Goal: Task Accomplishment & Management: Manage account settings

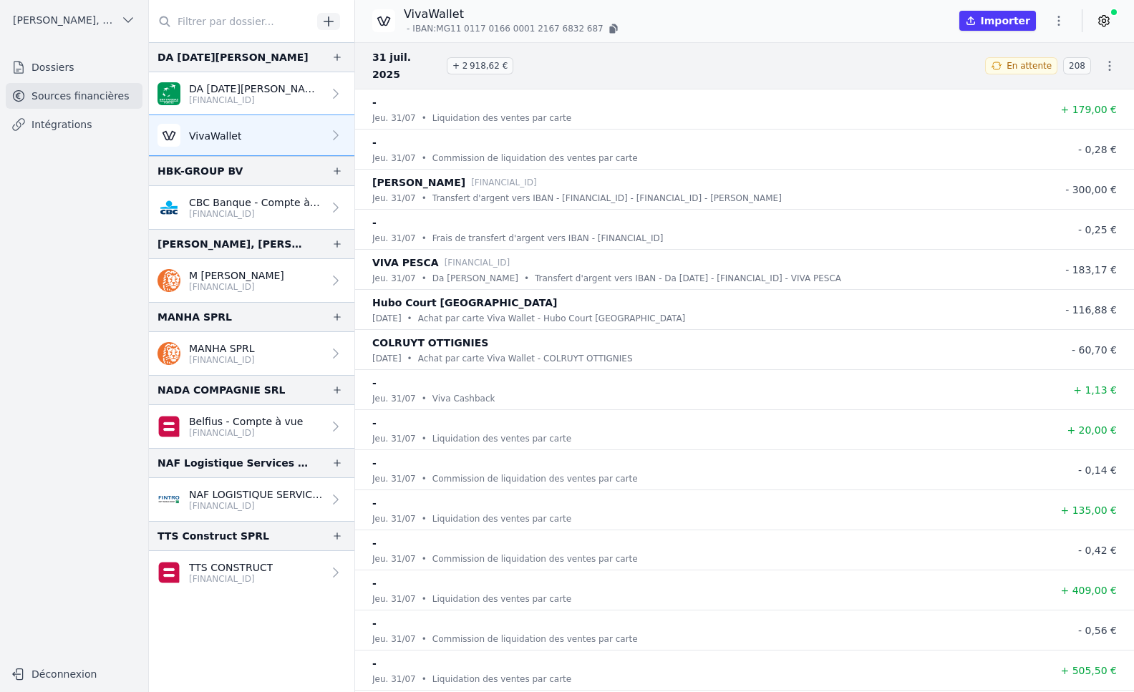
click at [1065, 18] on icon "button" at bounding box center [1059, 21] width 14 height 14
click at [1108, 19] on div at bounding box center [567, 346] width 1134 height 692
click at [1108, 19] on icon at bounding box center [1104, 21] width 14 height 14
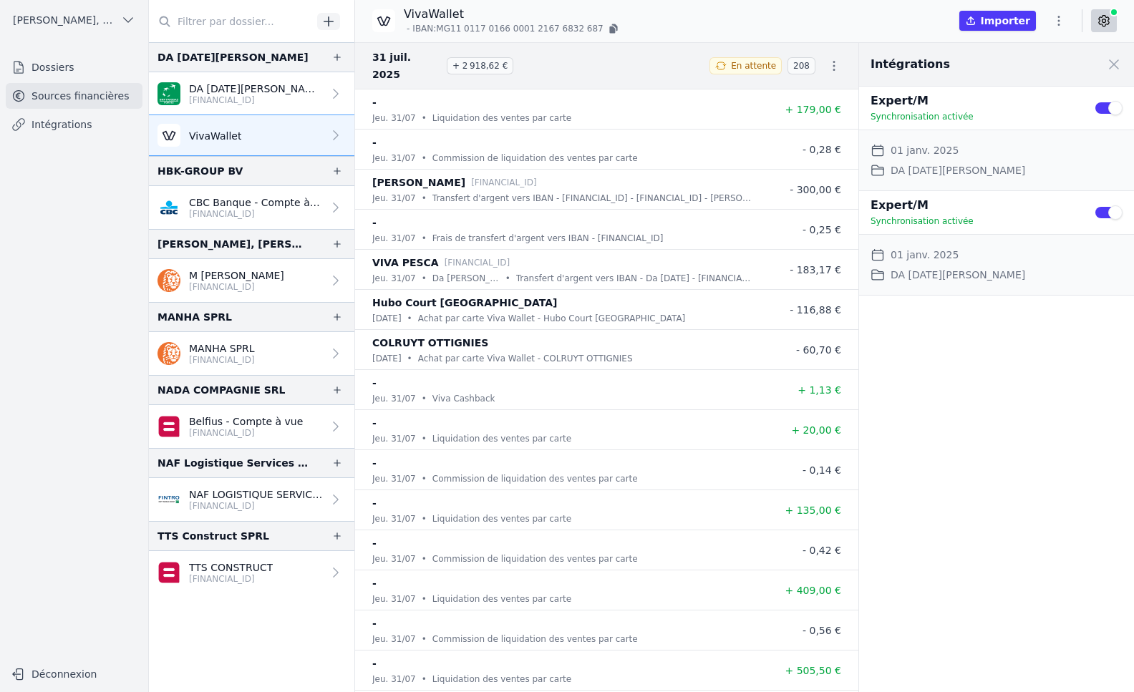
click at [1112, 103] on button "Use setting" at bounding box center [1108, 108] width 29 height 14
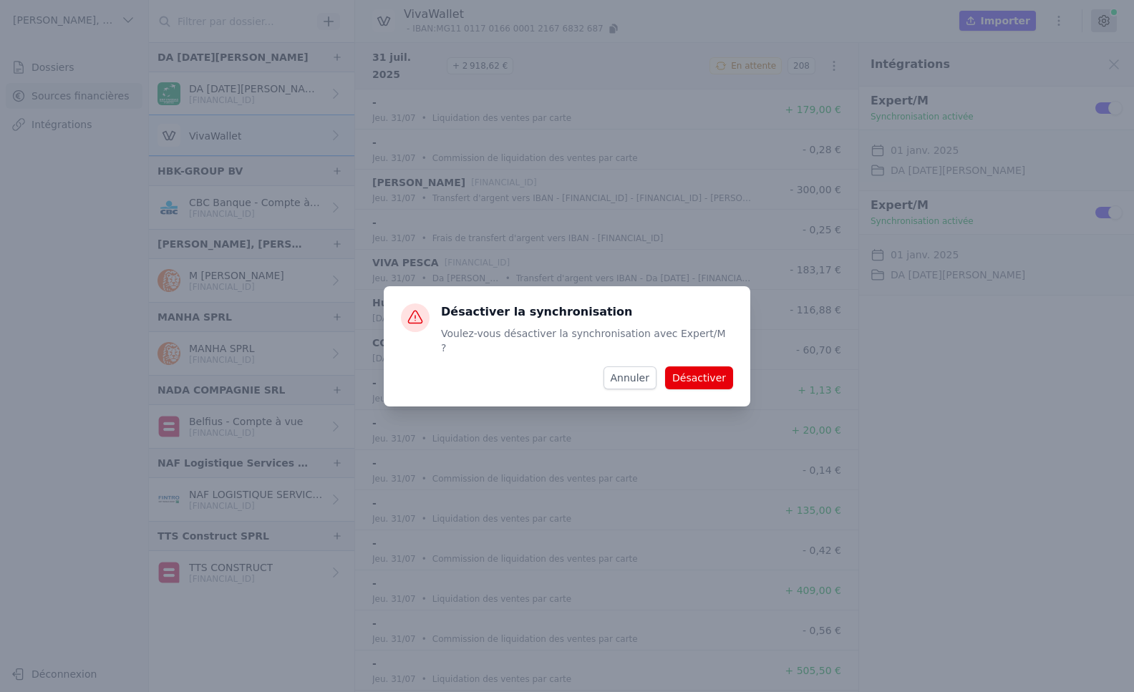
click at [708, 375] on button "Désactiver" at bounding box center [699, 378] width 68 height 23
click at [850, 344] on div "Désactiver la synchronisation Voulez-vous désactiver la synchronisation avec Ex…" at bounding box center [567, 346] width 1134 height 692
click at [639, 369] on button "Annuler" at bounding box center [629, 378] width 53 height 23
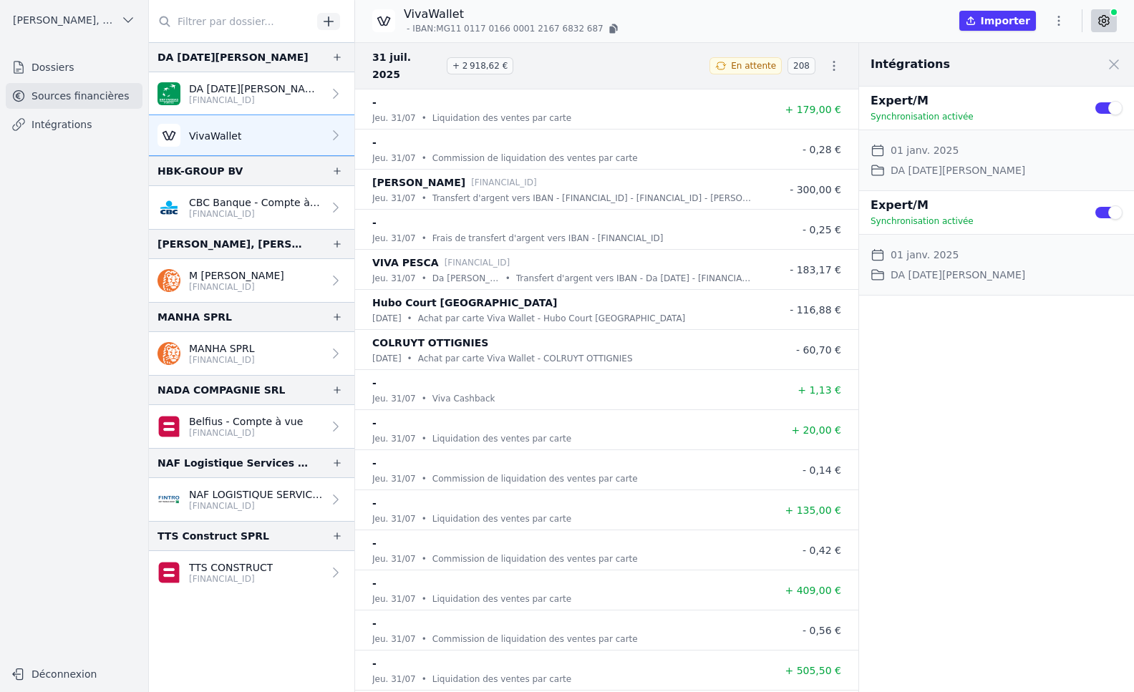
click at [1096, 110] on button "Use setting" at bounding box center [1108, 108] width 29 height 14
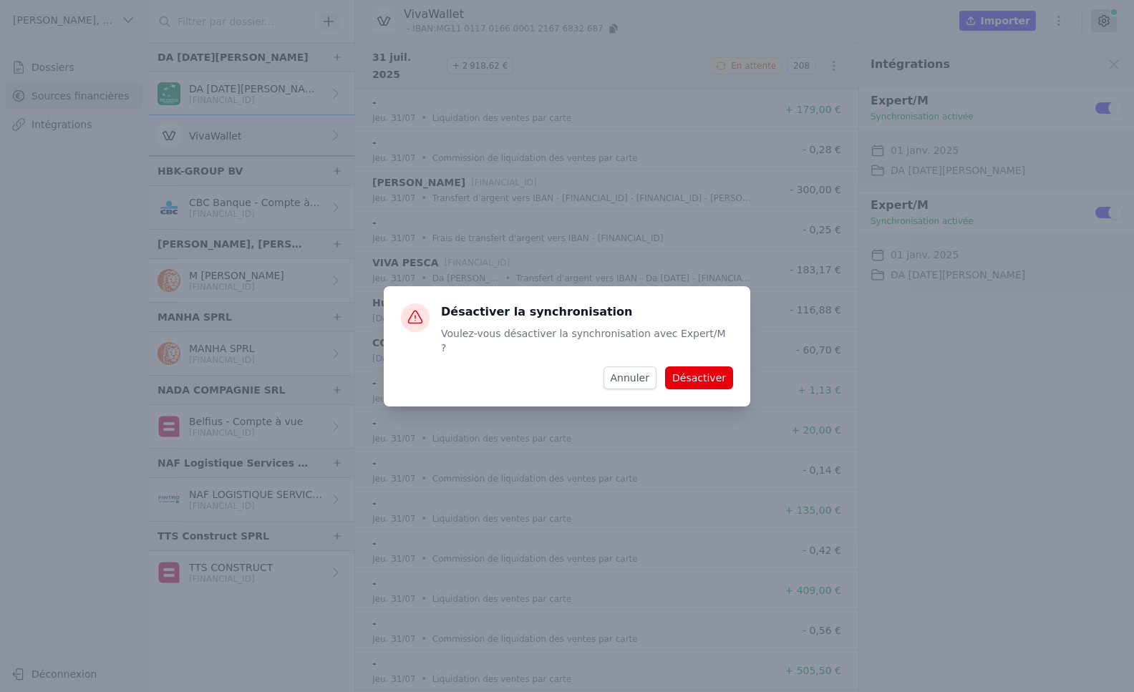
click at [710, 377] on button "Désactiver" at bounding box center [699, 378] width 68 height 23
click at [640, 367] on button "Annuler" at bounding box center [629, 378] width 53 height 23
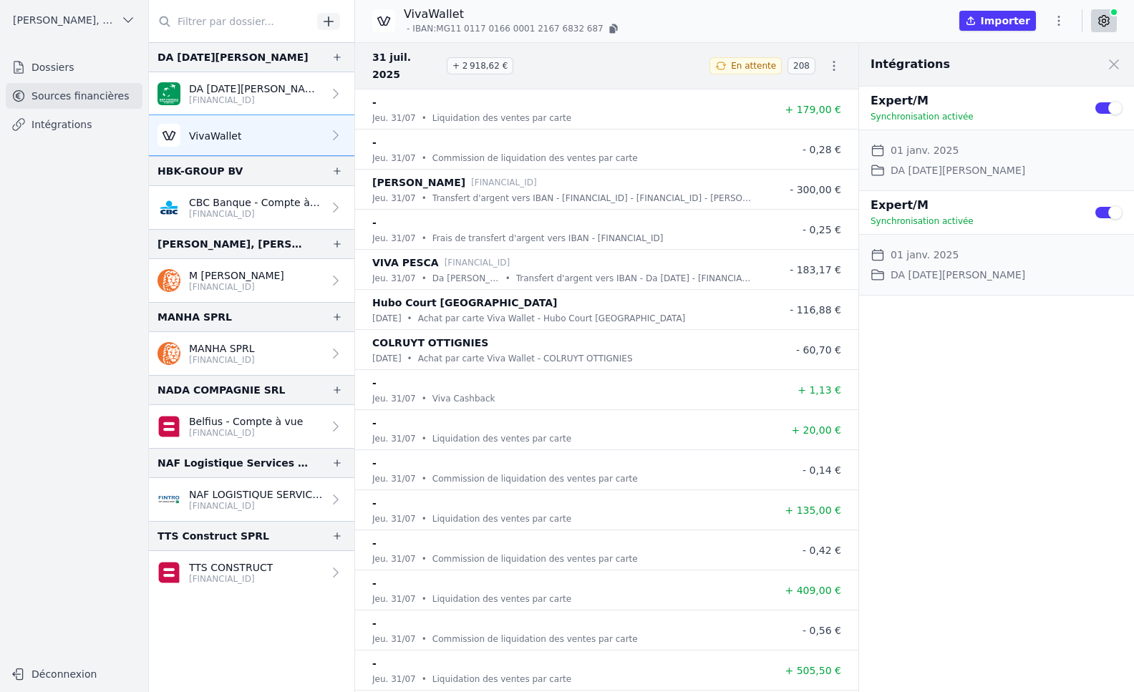
drag, startPoint x: 49, startPoint y: 1, endPoint x: 102, endPoint y: 229, distance: 234.3
click at [102, 229] on nav "Dossiers Sources financières Intégrations" at bounding box center [73, 351] width 125 height 594
click at [1065, 19] on icon "button" at bounding box center [1059, 21] width 14 height 14
click at [1065, 19] on div at bounding box center [567, 346] width 1134 height 692
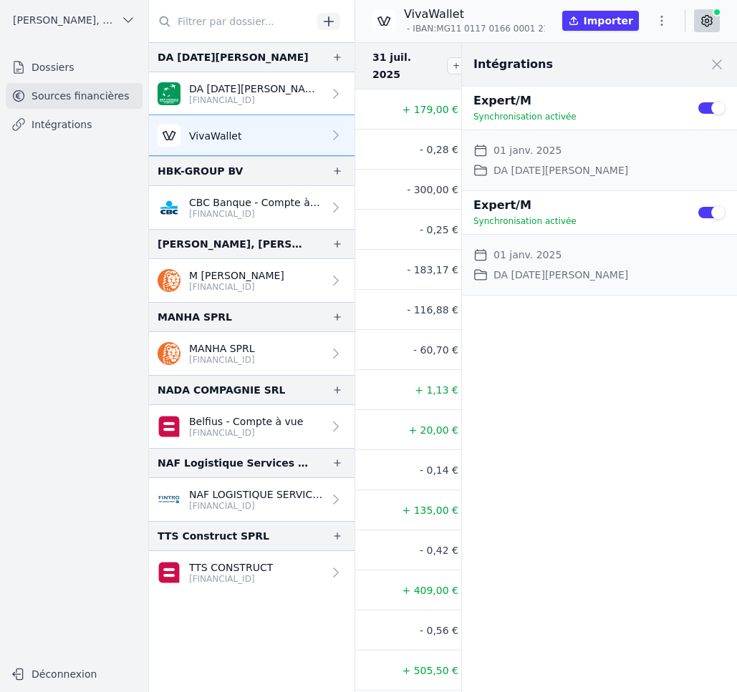
drag, startPoint x: 33, startPoint y: 4, endPoint x: 70, endPoint y: 159, distance: 159.0
click at [70, 173] on nav "Dossiers Sources financières Intégrations" at bounding box center [73, 351] width 125 height 594
click at [126, 11] on button "[PERSON_NAME], [PERSON_NAME]" at bounding box center [74, 20] width 137 height 23
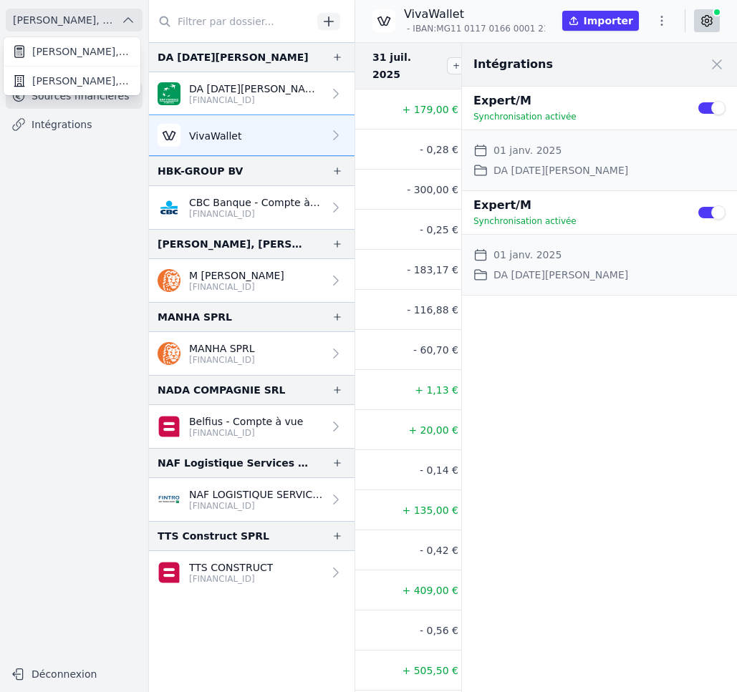
click at [126, 11] on div at bounding box center [368, 346] width 737 height 692
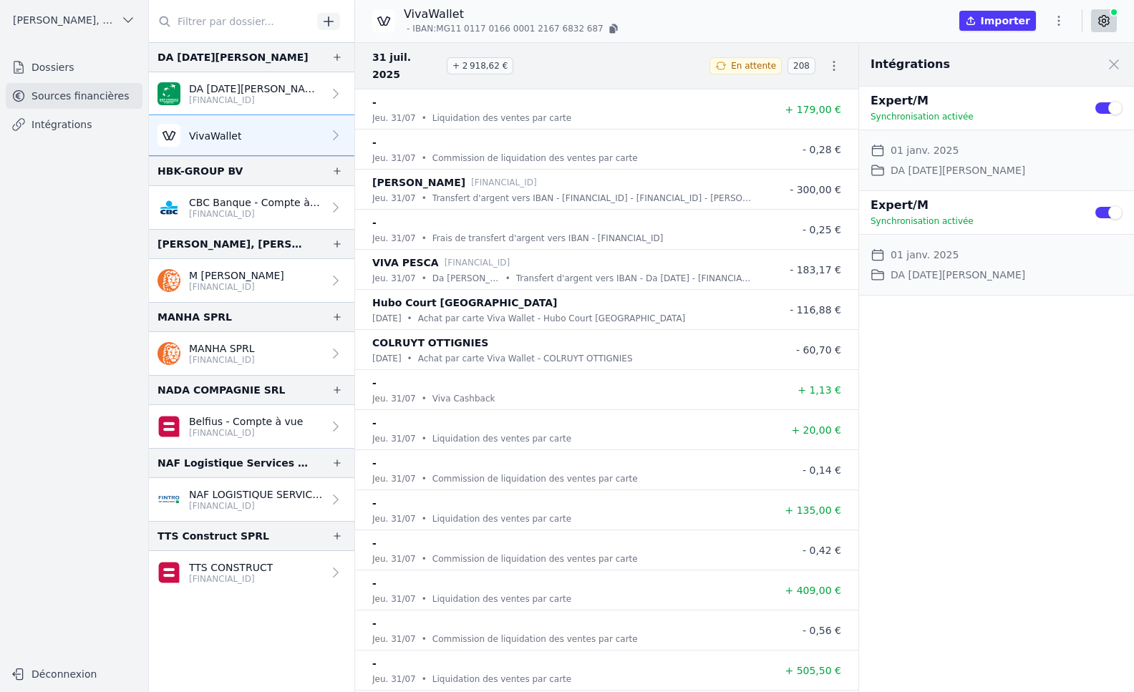
click at [1111, 108] on button "Use setting" at bounding box center [1108, 108] width 29 height 14
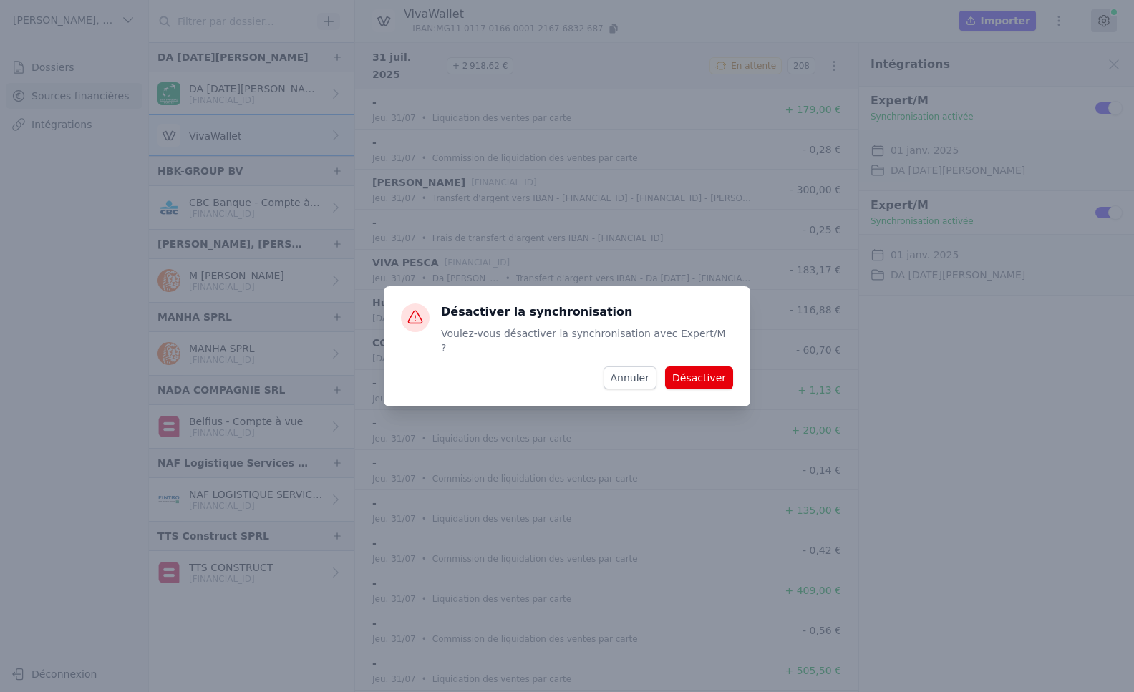
click at [696, 377] on button "Désactiver" at bounding box center [699, 378] width 68 height 23
click at [649, 375] on button "Annuler" at bounding box center [629, 378] width 53 height 23
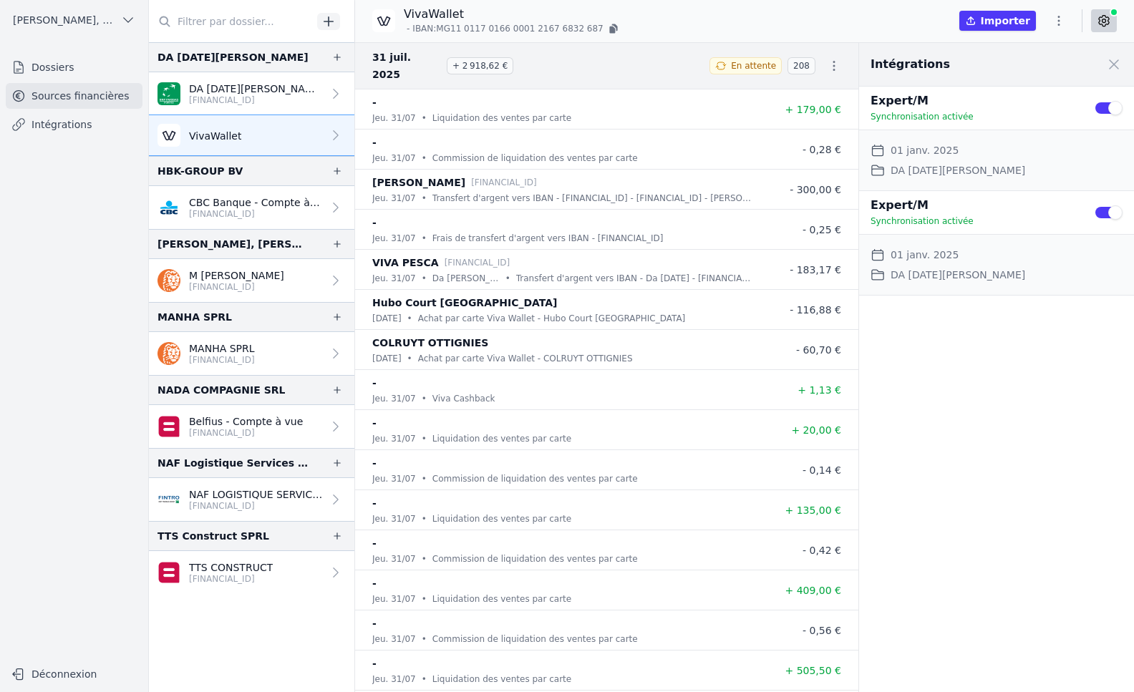
click at [1107, 213] on button "Use setting" at bounding box center [1108, 212] width 29 height 14
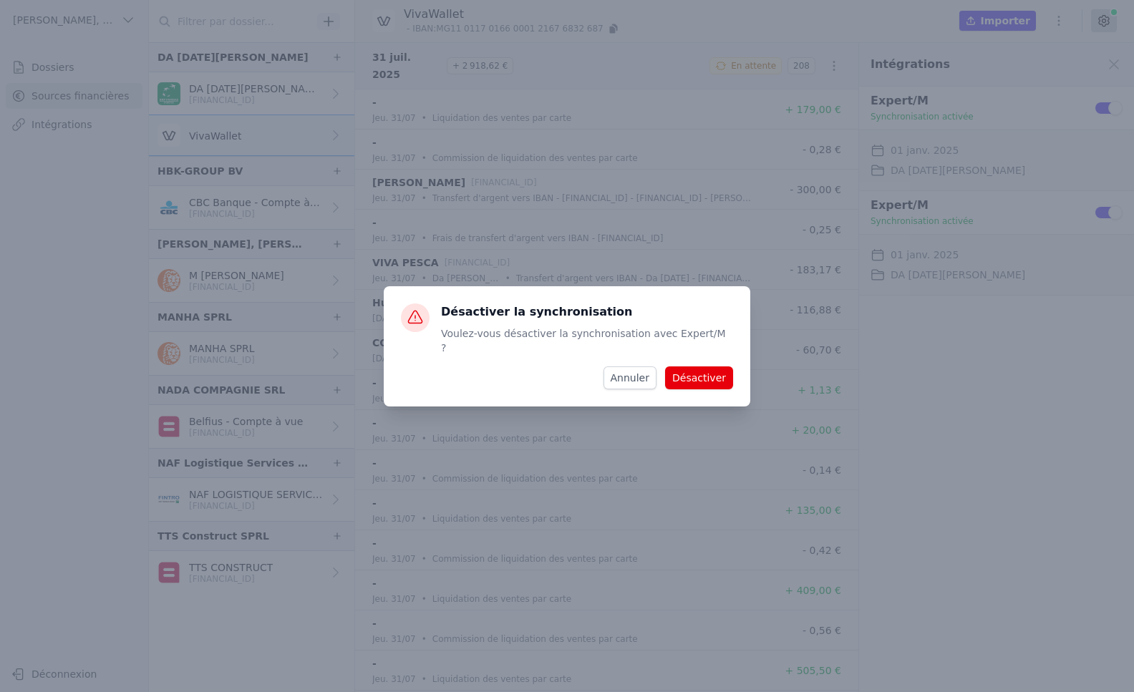
click at [700, 372] on button "Désactiver" at bounding box center [699, 378] width 68 height 23
click at [646, 375] on button "Annuler" at bounding box center [629, 378] width 53 height 23
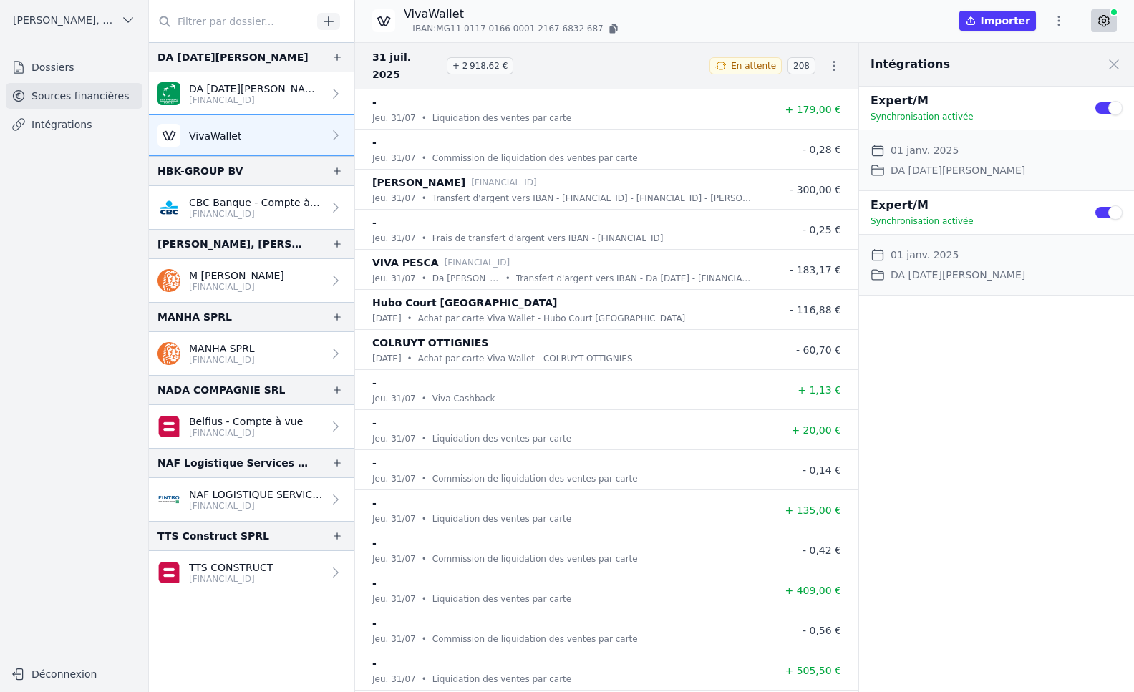
click at [832, 59] on icon "button" at bounding box center [834, 66] width 14 height 14
click at [1060, 26] on div at bounding box center [567, 346] width 1134 height 692
click at [1060, 21] on icon "button" at bounding box center [1059, 21] width 14 height 14
click at [1033, 76] on button "Exporter" at bounding box center [1024, 77] width 103 height 26
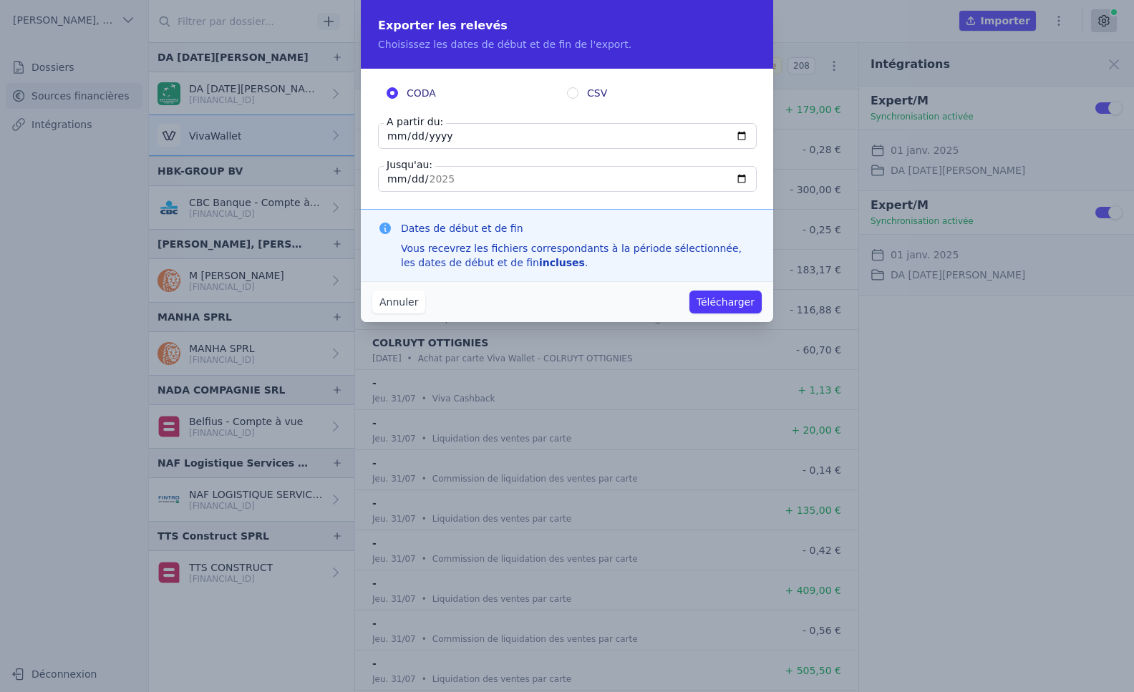
click at [384, 139] on input "2025-07-31" at bounding box center [567, 136] width 379 height 26
type input "2025-07-01"
type input "2025-02-14"
click at [689, 291] on button "Télécharger" at bounding box center [725, 302] width 72 height 23
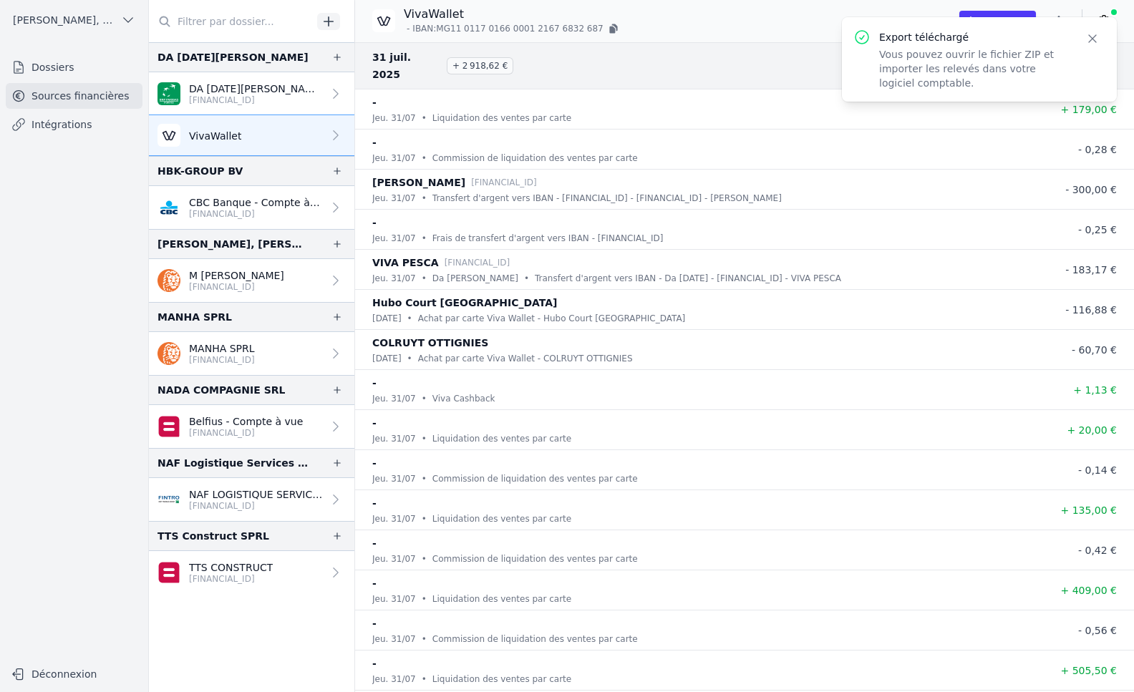
click at [954, 64] on p "Vous pouvez ouvrir le fichier ZIP et importer les relevés dans votre logiciel c…" at bounding box center [973, 68] width 189 height 43
click at [1093, 46] on button "Close" at bounding box center [1093, 39] width 26 height 20
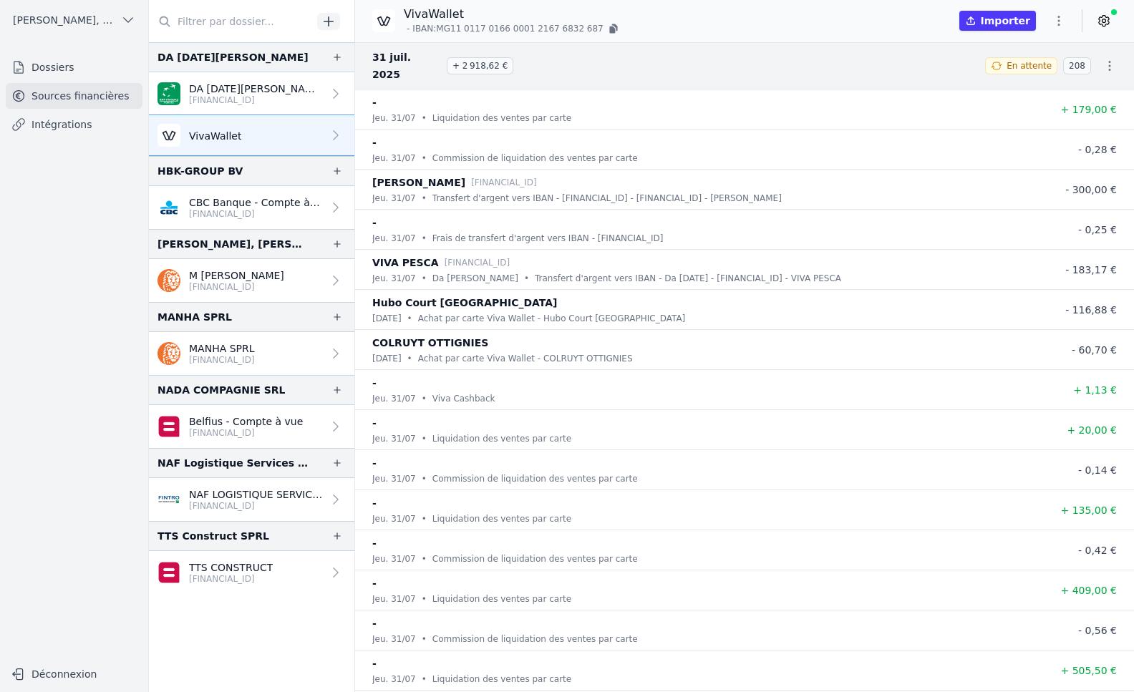
click at [73, 64] on link "Dossiers" at bounding box center [74, 67] width 137 height 26
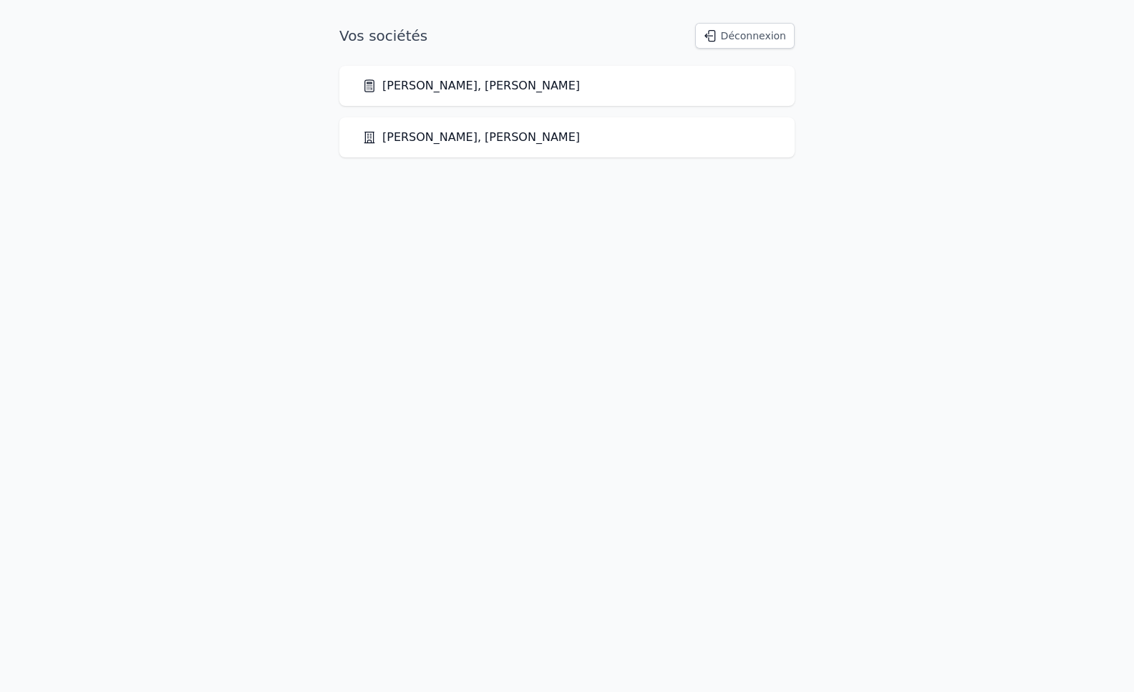
click at [531, 146] on div "[PERSON_NAME], [PERSON_NAME]" at bounding box center [566, 137] width 455 height 40
click at [440, 134] on link "[PERSON_NAME], [PERSON_NAME]" at bounding box center [471, 137] width 218 height 17
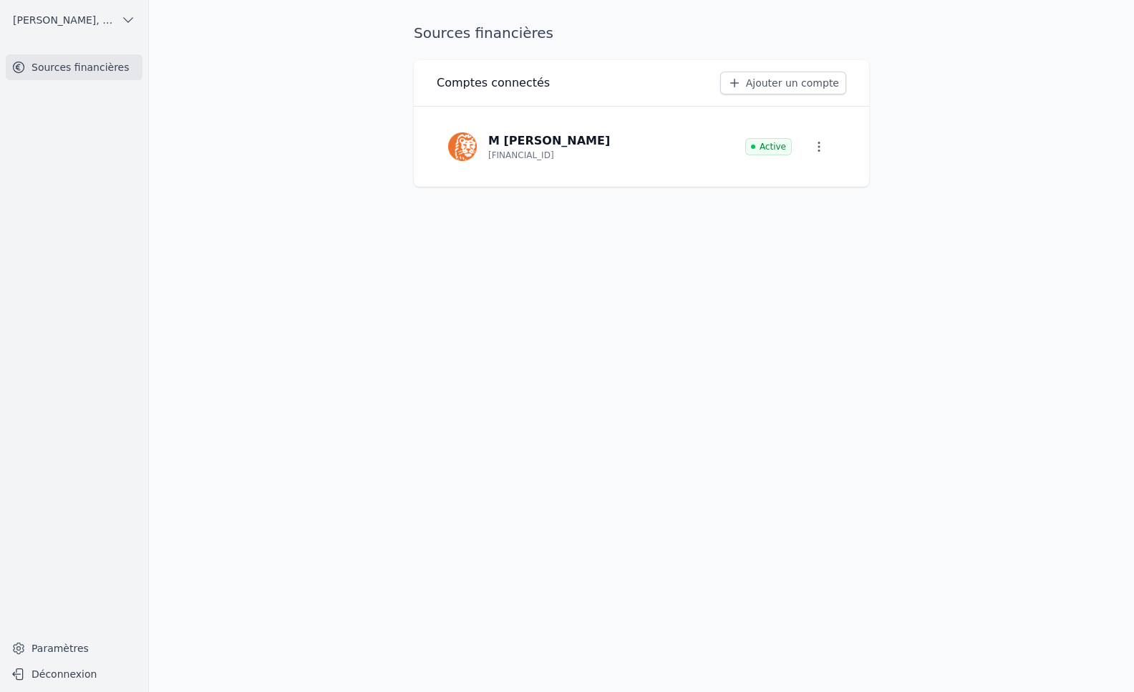
click at [96, 24] on span "[PERSON_NAME], [PERSON_NAME]" at bounding box center [64, 20] width 102 height 14
click at [99, 47] on span "[PERSON_NAME], [PERSON_NAME]" at bounding box center [82, 51] width 100 height 14
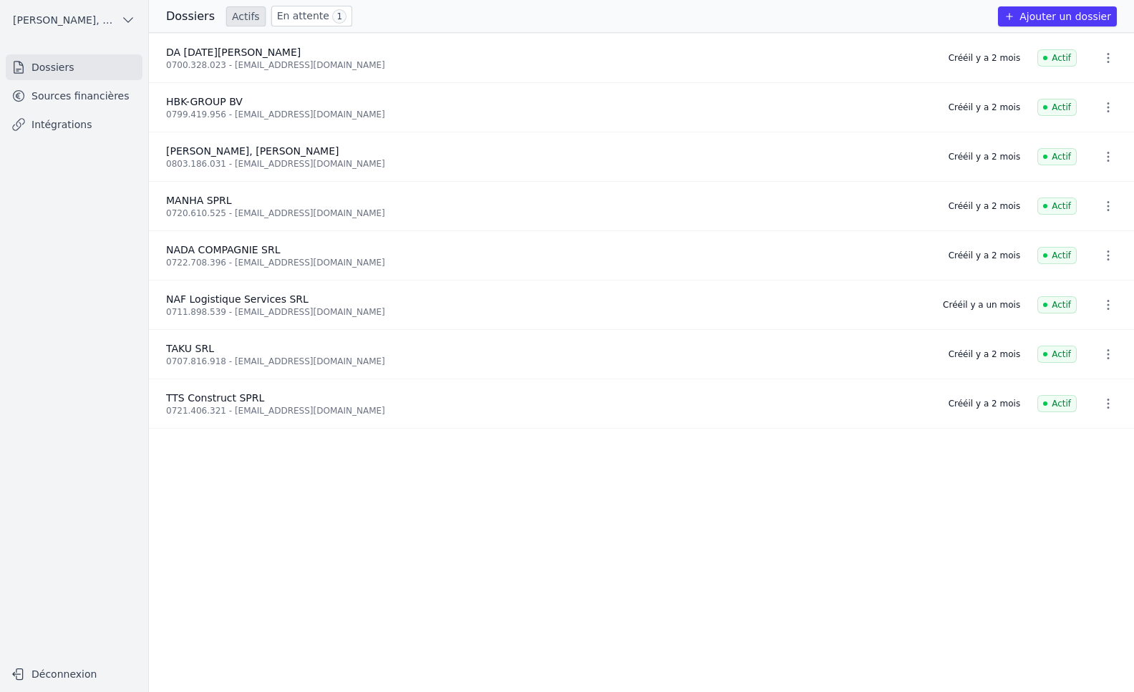
click at [1107, 54] on icon "button" at bounding box center [1108, 58] width 2 height 10
click at [232, 54] on div at bounding box center [567, 346] width 1134 height 692
click at [87, 94] on link "Sources financières" at bounding box center [74, 96] width 137 height 26
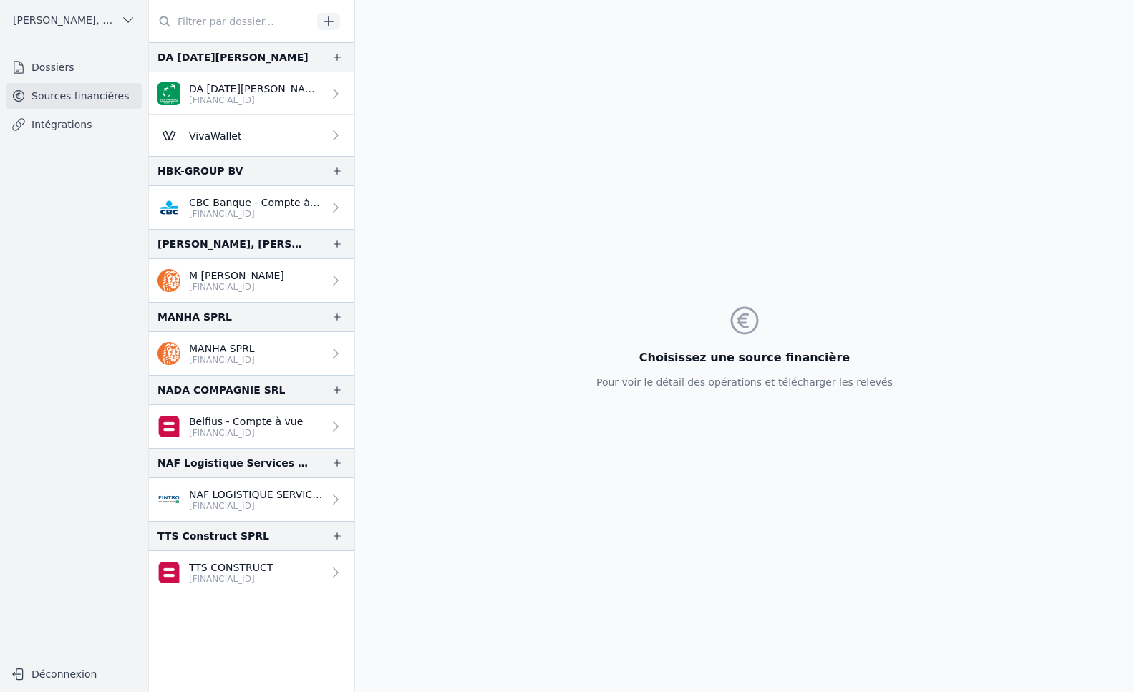
click at [273, 137] on link "VivaWallet" at bounding box center [251, 135] width 205 height 41
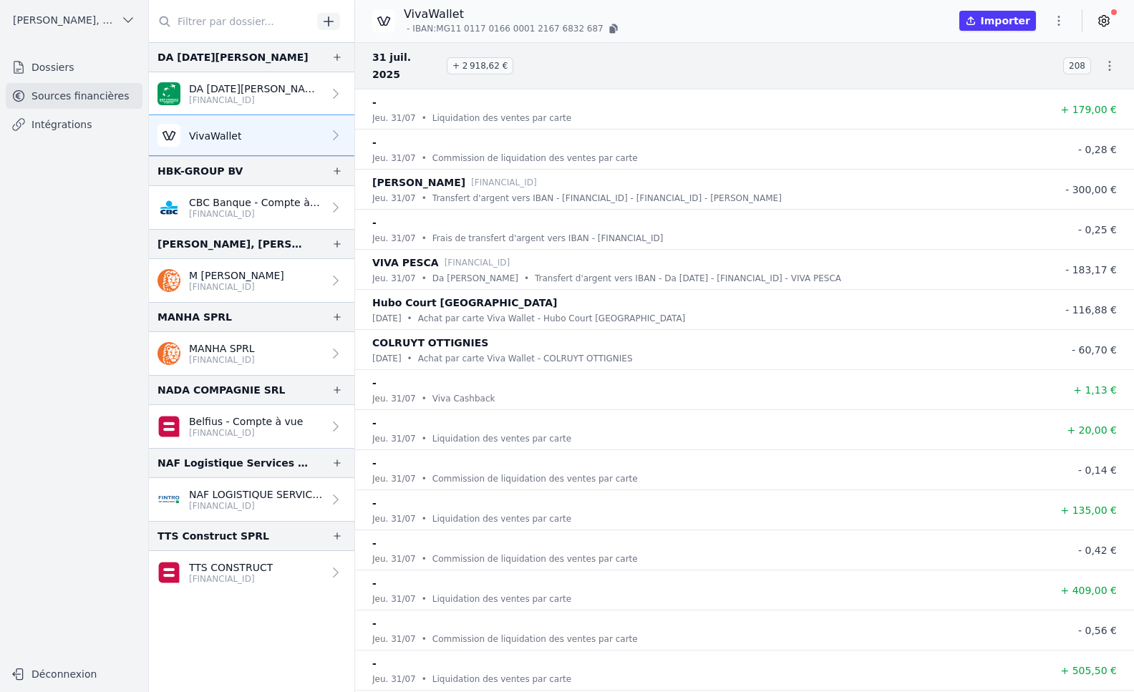
click at [1105, 59] on icon "button" at bounding box center [1109, 66] width 14 height 14
click at [1103, 26] on div at bounding box center [567, 346] width 1134 height 692
click at [1102, 26] on icon at bounding box center [1104, 21] width 10 height 11
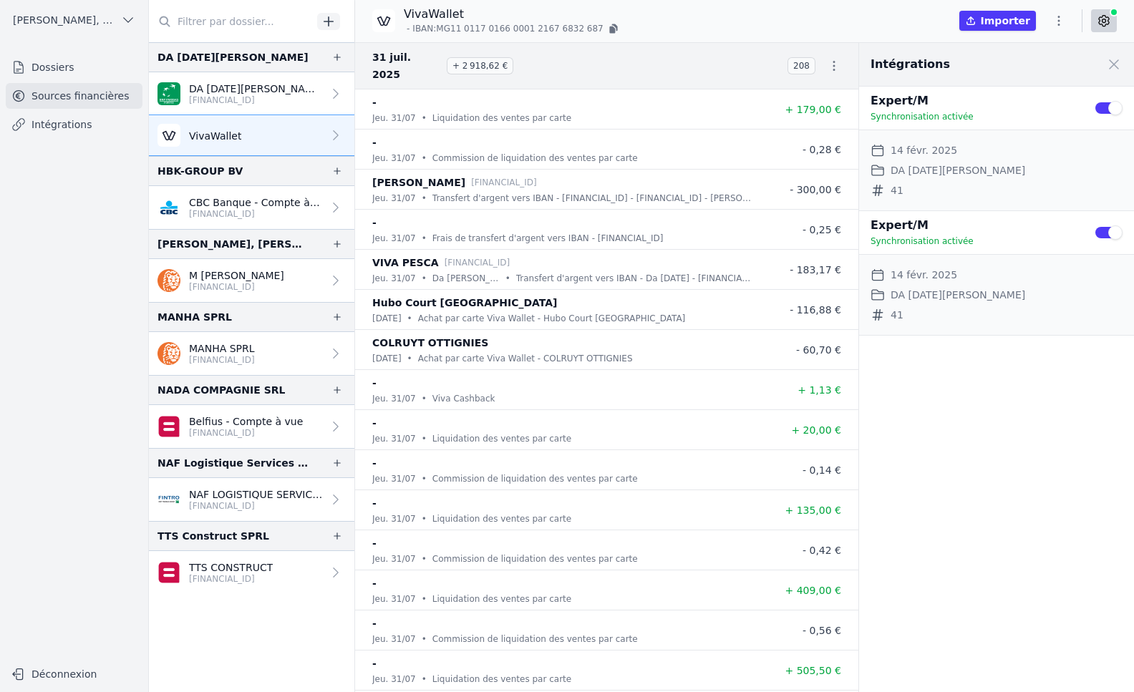
click at [1106, 14] on icon at bounding box center [1104, 21] width 14 height 14
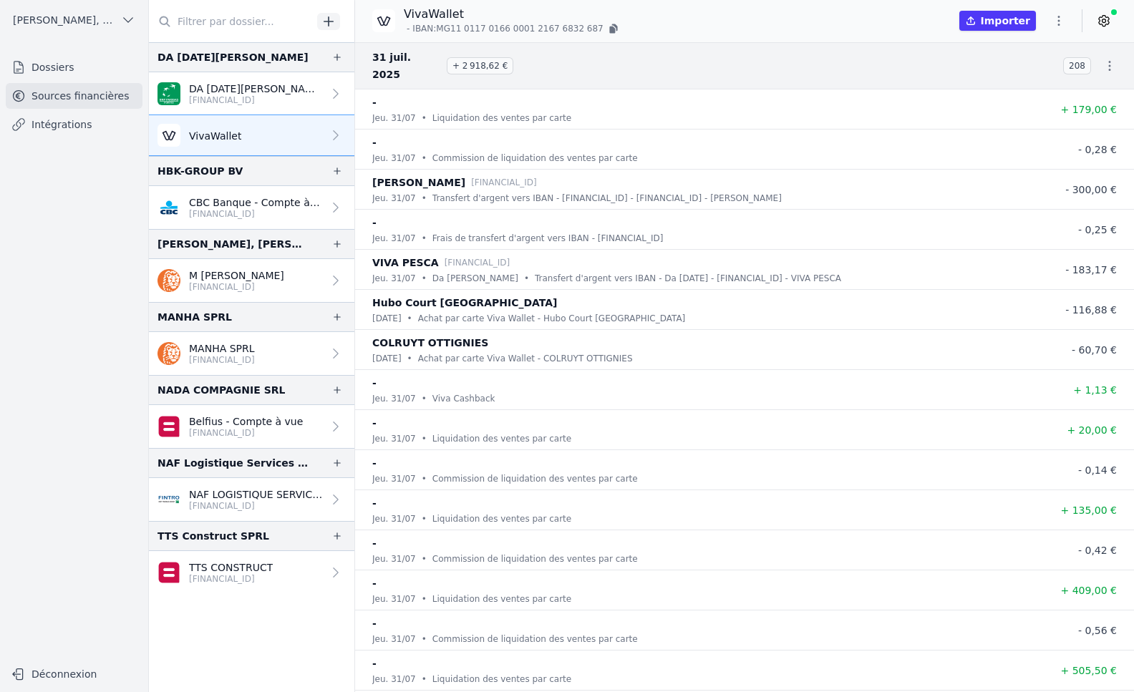
click at [1106, 14] on icon at bounding box center [1104, 21] width 14 height 14
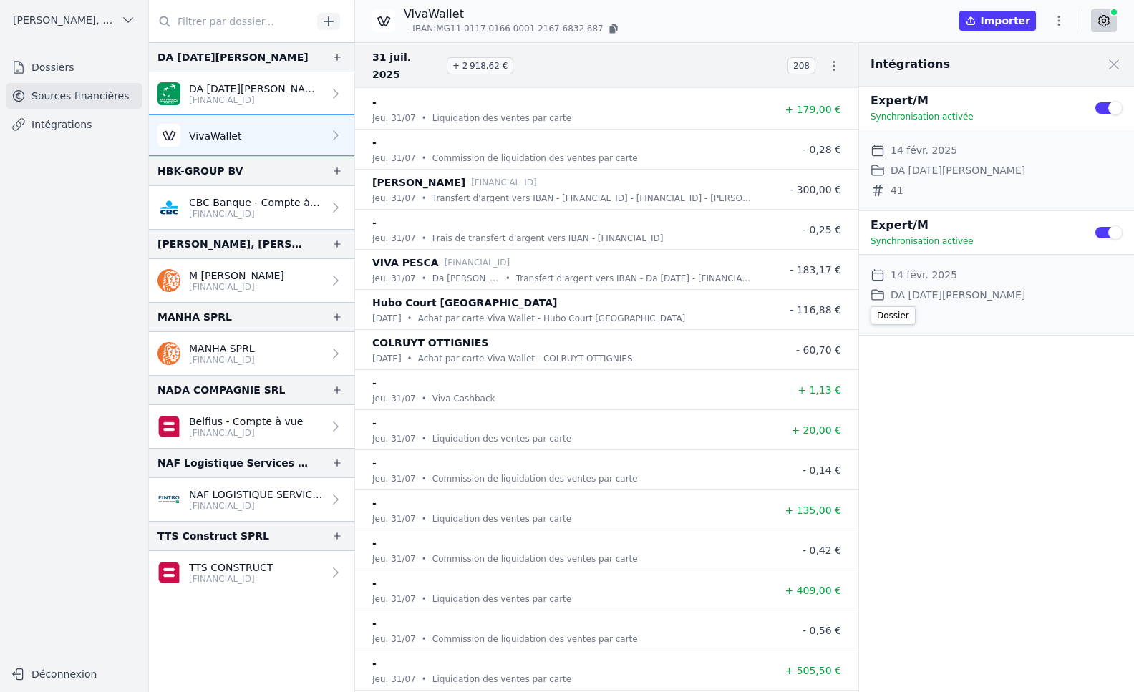
click at [949, 296] on dd "DA [DATE][PERSON_NAME]" at bounding box center [958, 294] width 135 height 17
click at [51, 128] on link "Intégrations" at bounding box center [74, 125] width 137 height 26
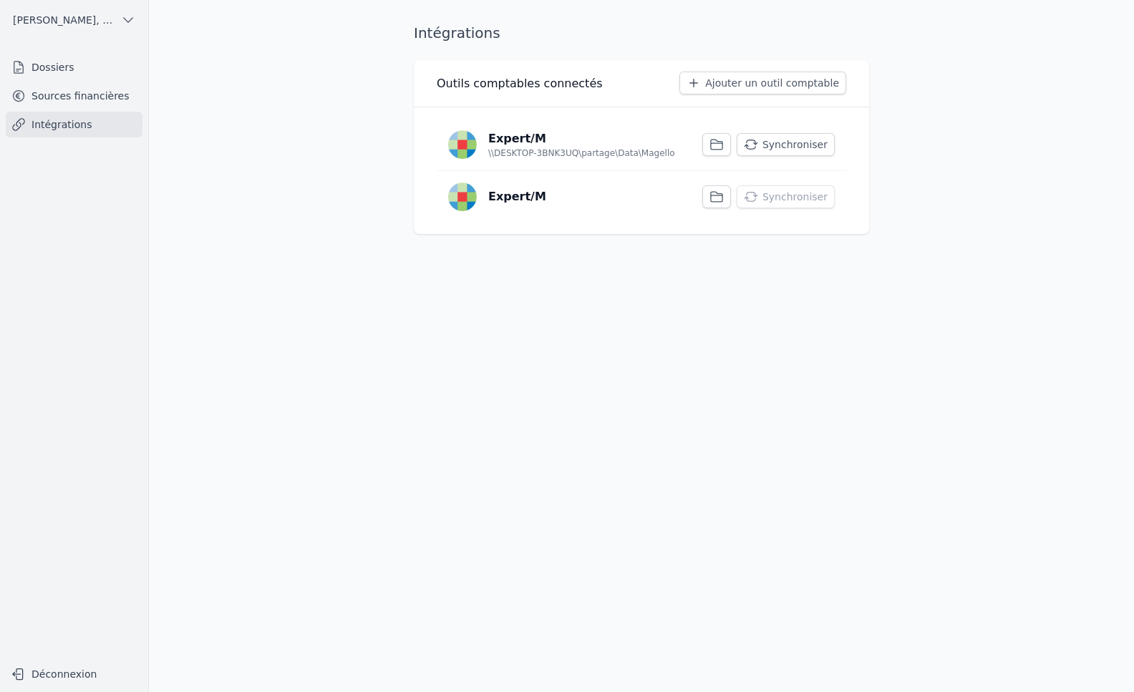
click at [775, 140] on button "Synchroniser" at bounding box center [786, 144] width 98 height 23
click at [758, 146] on icon "button" at bounding box center [751, 144] width 14 height 14
